Goal: Find specific page/section: Find specific page/section

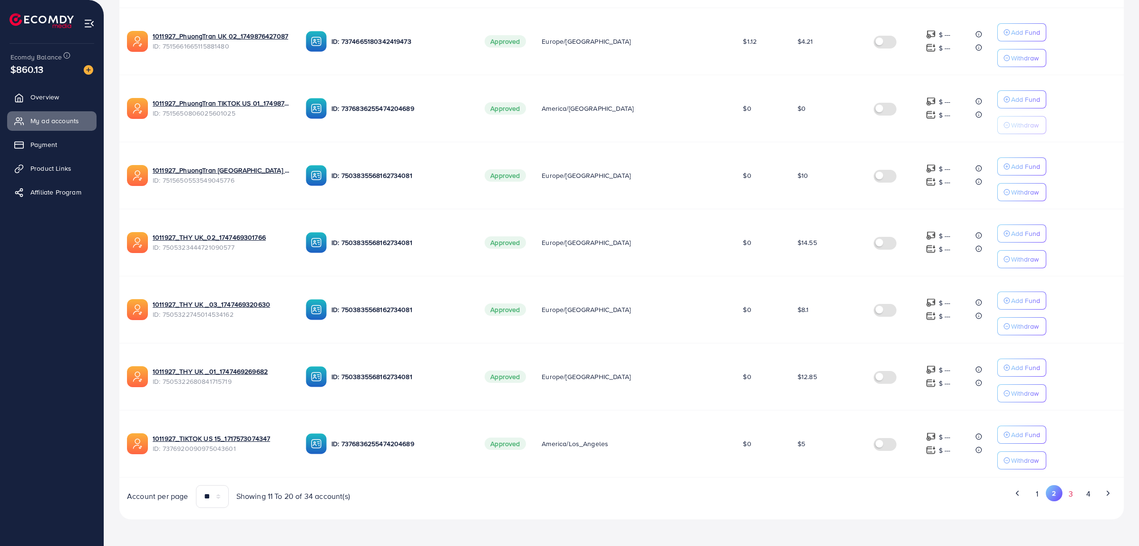
scroll to position [429, 0]
click at [1076, 495] on button "3" at bounding box center [1071, 494] width 17 height 18
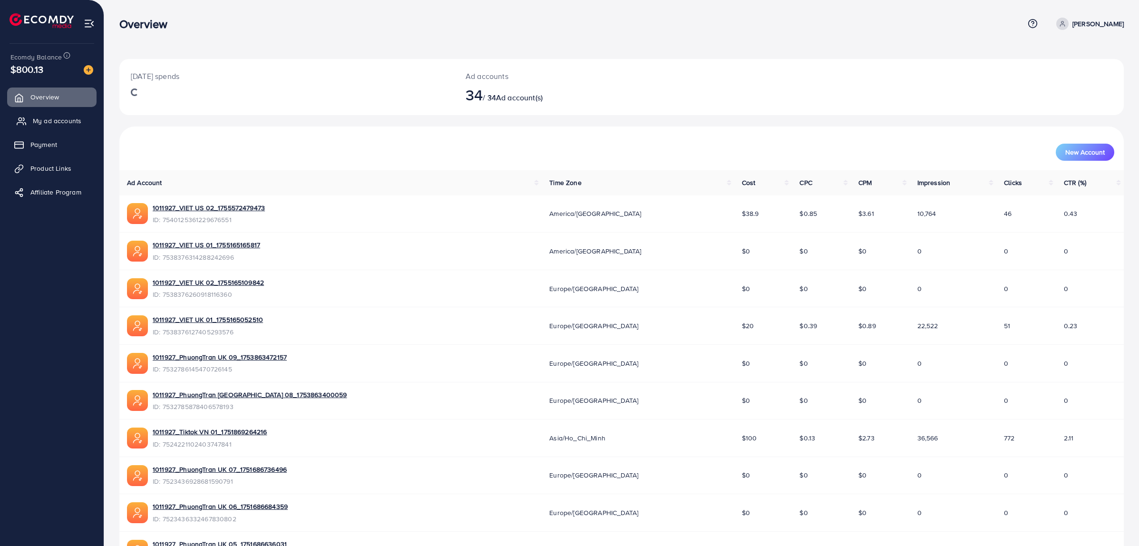
click at [53, 123] on span "My ad accounts" at bounding box center [57, 121] width 49 height 10
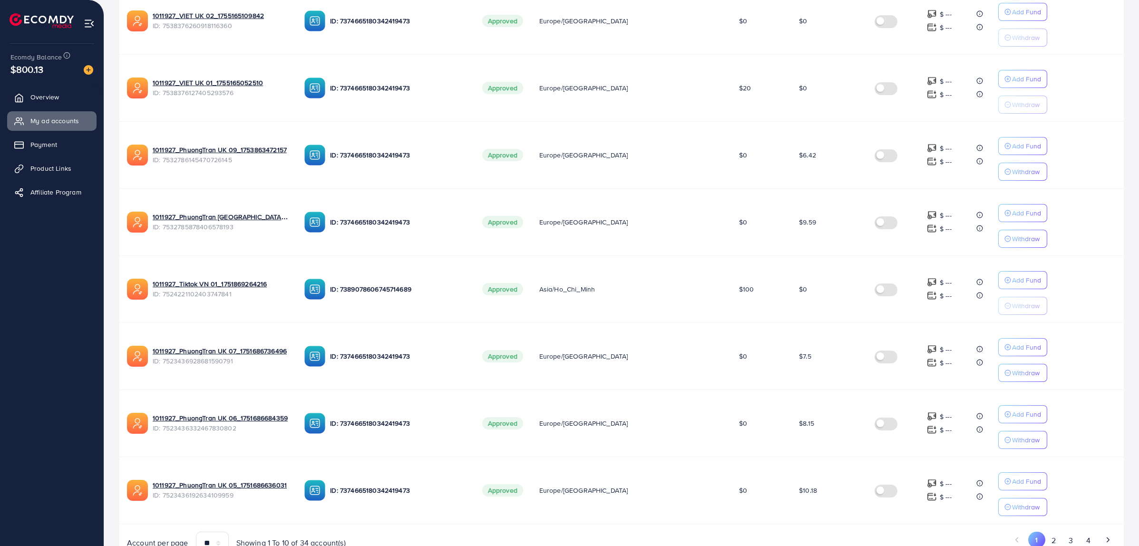
scroll to position [429, 0]
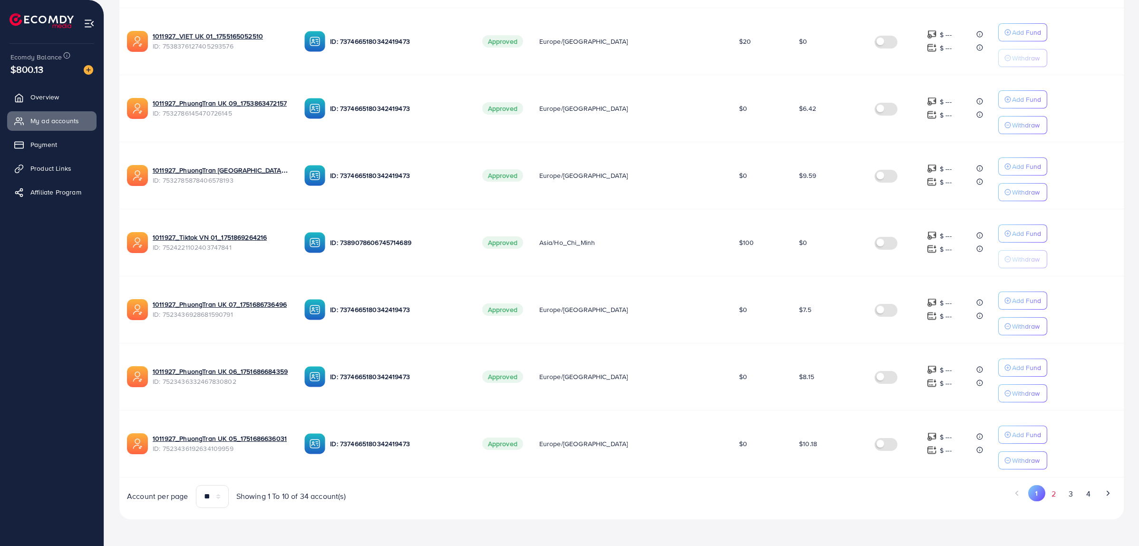
click at [1053, 495] on button "2" at bounding box center [1054, 494] width 17 height 18
